Goal: Task Accomplishment & Management: Complete application form

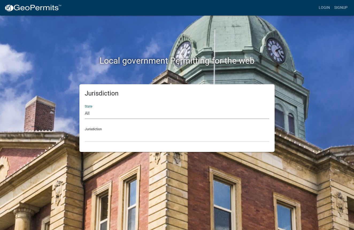
select select "[US_STATE]"
click at [151, 138] on select "City of [GEOGRAPHIC_DATA], [US_STATE] City of [GEOGRAPHIC_DATA], [US_STATE] Cit…" at bounding box center [177, 136] width 184 height 11
click at [341, 8] on link "Signup" at bounding box center [341, 8] width 18 height 10
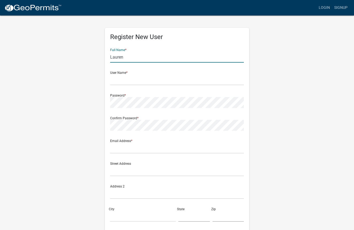
type input "Lauren"
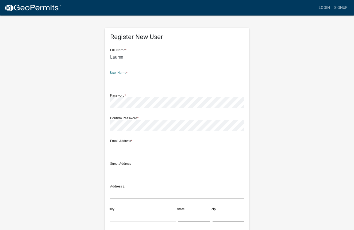
click at [240, 80] on input "text" at bounding box center [177, 79] width 134 height 11
click at [238, 78] on input "text" at bounding box center [177, 79] width 134 height 11
click at [240, 79] on input "text" at bounding box center [177, 79] width 134 height 11
click at [243, 79] on input "text" at bounding box center [177, 79] width 134 height 11
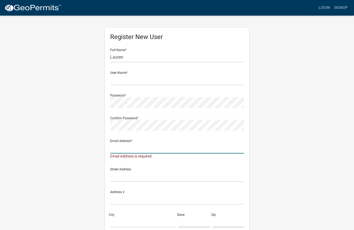
type input "floral.dozes-6t@icloud.com"
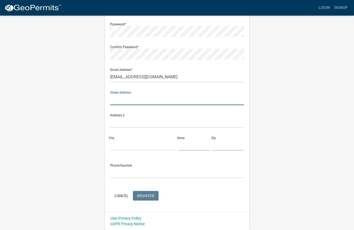
scroll to position [71, 0]
click at [47, 6] on img at bounding box center [32, 8] width 57 height 8
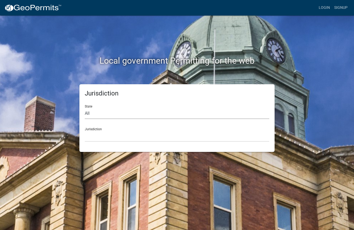
click at [164, 115] on select "All Colorado Georgia Indiana Iowa Kansas Minnesota Ohio South Carolina Wisconsin" at bounding box center [177, 113] width 184 height 11
select select "[US_STATE]"
click at [158, 136] on select "City of Charlestown, Indiana City of Jeffersonville, Indiana City of Logansport…" at bounding box center [177, 136] width 184 height 11
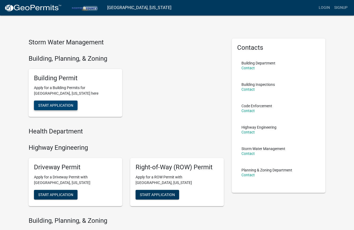
click at [68, 103] on span "Start Application" at bounding box center [55, 105] width 35 height 4
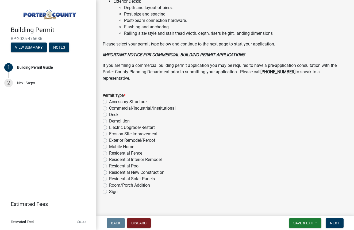
scroll to position [394, 0]
click at [130, 150] on label "Residential Fence" at bounding box center [125, 153] width 33 height 6
click at [112, 150] on input "Residential Fence" at bounding box center [110, 151] width 3 height 3
radio input "true"
click at [333, 222] on span "Next" at bounding box center [333, 223] width 9 height 4
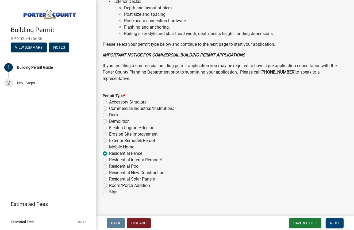
scroll to position [0, 0]
